Goal: Check status: Check status

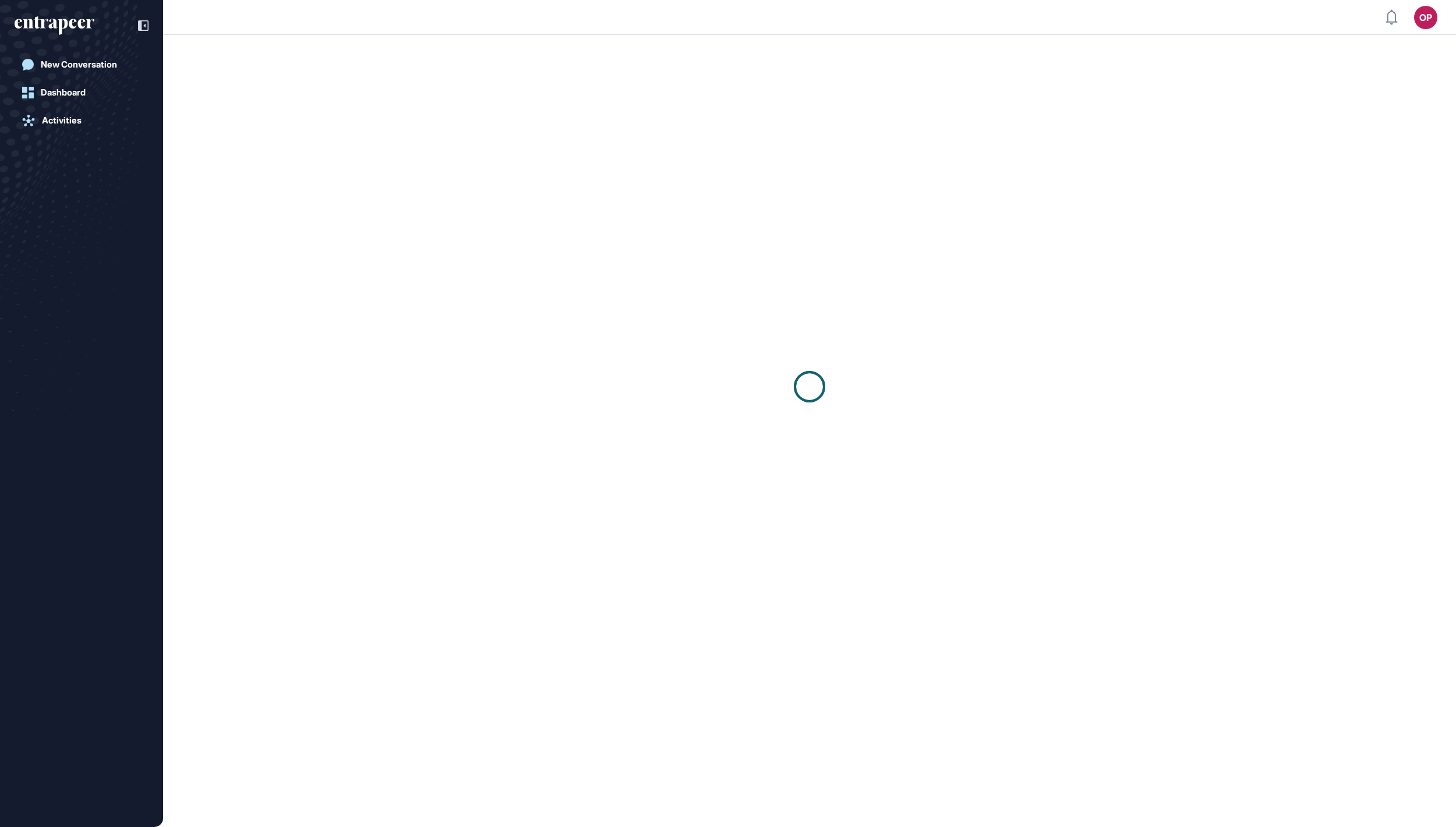
scroll to position [1, 1]
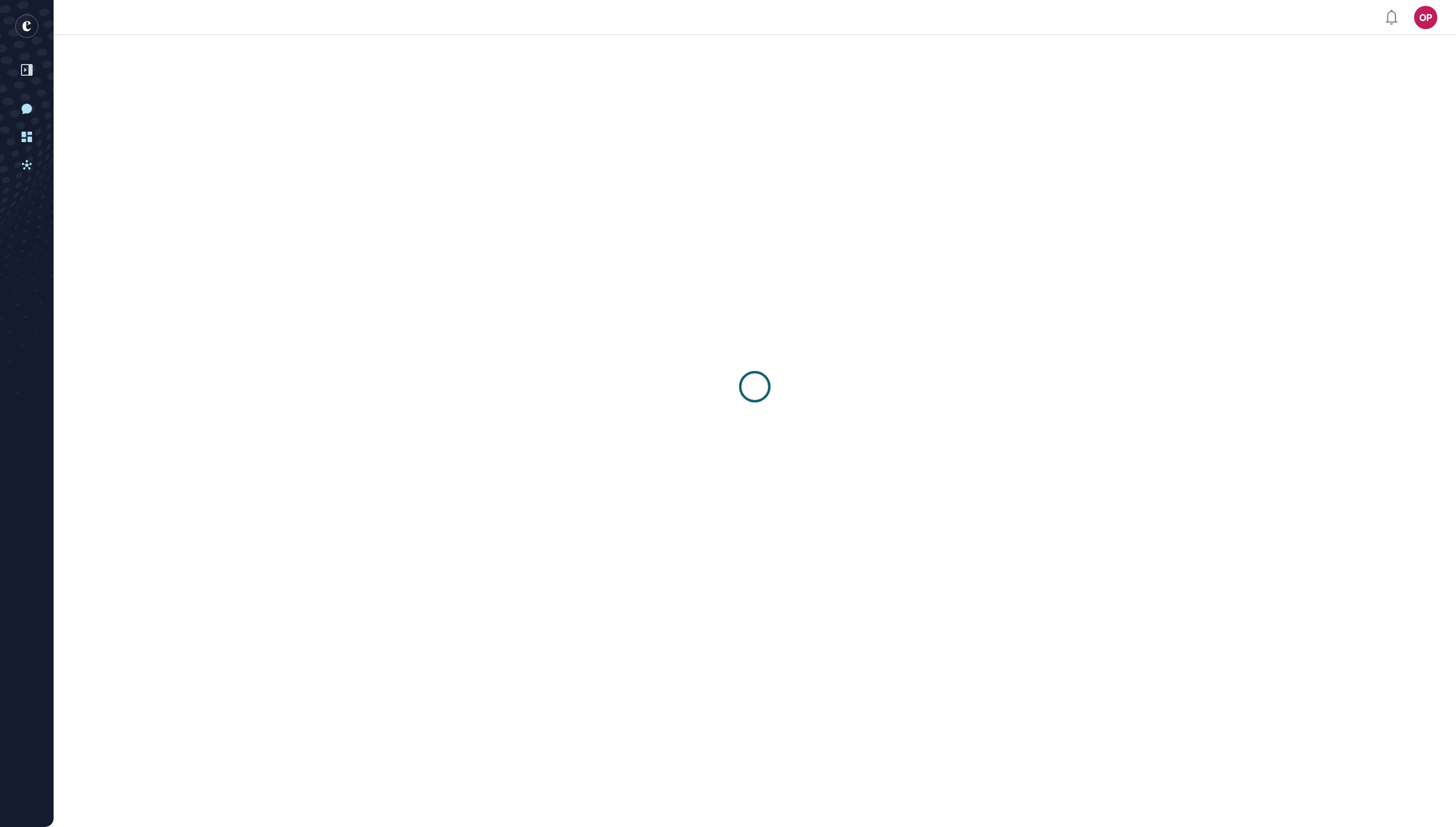
scroll to position [1, 1]
